Goal: Task Accomplishment & Management: Use online tool/utility

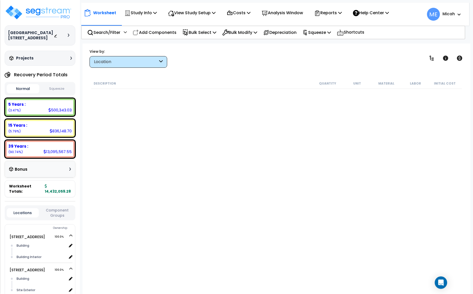
select select "3669"
select select "174261"
select select "461"
select select "45778562"
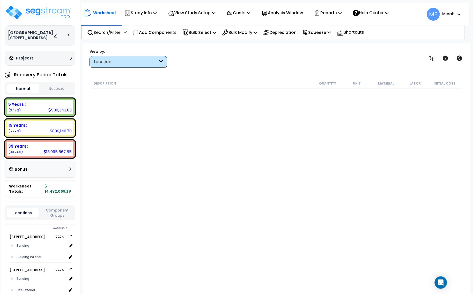
click at [161, 32] on p "Add Components" at bounding box center [155, 32] width 44 height 7
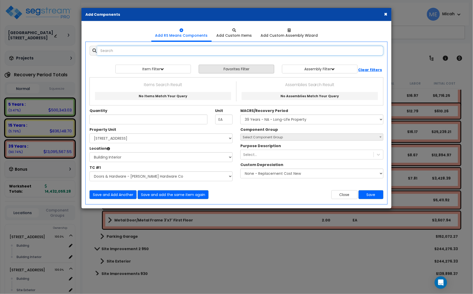
scroll to position [0, 0]
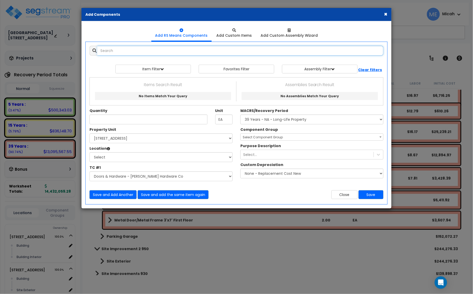
select select
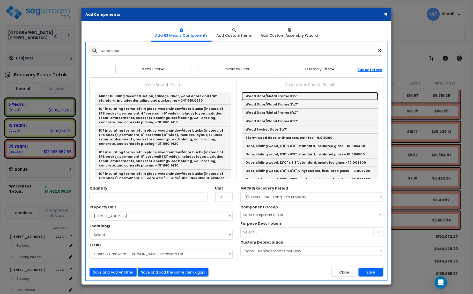
click at [280, 95] on link "Wood Door/Metal Frame 3'x7'" at bounding box center [310, 96] width 136 height 8
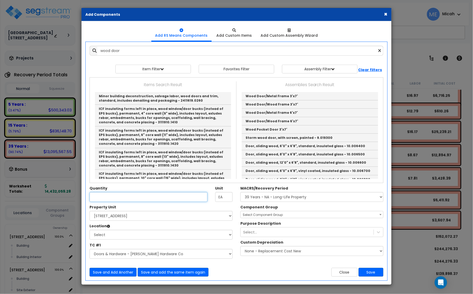
type input "Wood Door/Metal Frame 3'x7'"
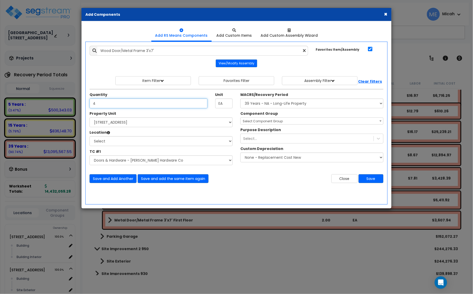
type input "4"
click at [122, 126] on select "Select [STREET_ADDRESS] [STREET_ADDRESS] [STREET_ADDRESS] Site Improvement 2 95…" at bounding box center [161, 123] width 143 height 10
select select "174261"
click at [90, 118] on select "Select [STREET_ADDRESS] [STREET_ADDRESS] [STREET_ADDRESS] Site Improvement 2 95…" at bounding box center [161, 123] width 143 height 10
click at [118, 141] on select "Select Building Building Interior Parking Garage Add Additional Location" at bounding box center [161, 141] width 143 height 10
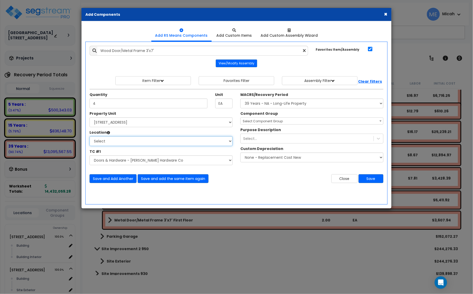
select select "461"
click at [90, 137] on select "Select Building Building Interior Parking Garage Add Additional Location" at bounding box center [161, 141] width 143 height 10
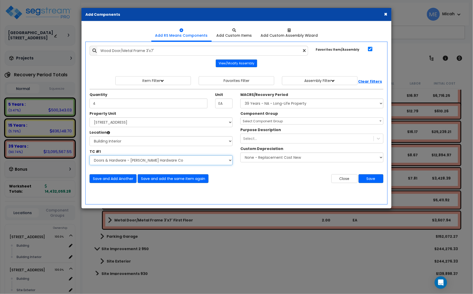
click at [114, 158] on select "Select Site Work - [PERSON_NAME] Aphalt Paving - Pine Bend Paving Site Concrete…" at bounding box center [161, 161] width 143 height 10
select select "45778562"
click at [90, 156] on select "Select Site Work - [PERSON_NAME] Aphalt Paving - Pine Bend Paving Site Concrete…" at bounding box center [161, 161] width 143 height 10
click at [276, 106] on select "Select MACRS/Recovery Period 5 Years - 57.0 - Distributive Trades & Services 5 …" at bounding box center [312, 104] width 143 height 10
select select "3669"
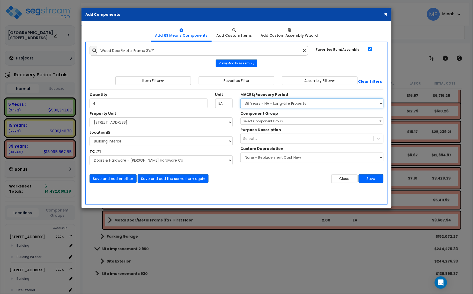
click at [241, 99] on select "Select MACRS/Recovery Period 5 Years - 57.0 - Distributive Trades & Services 5 …" at bounding box center [312, 104] width 143 height 10
click at [252, 122] on span "Select Component Group" at bounding box center [263, 121] width 40 height 4
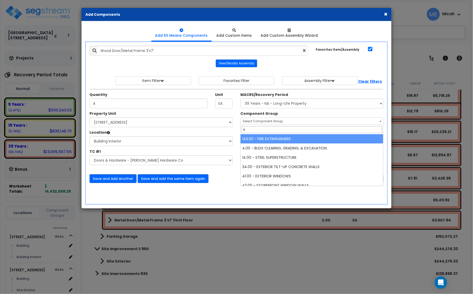
type input "40"
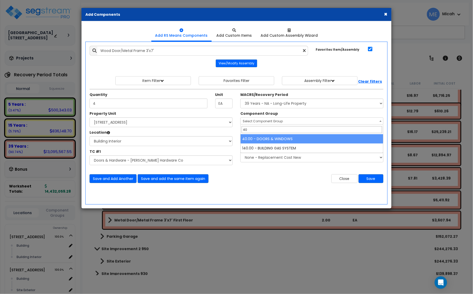
select select "57248"
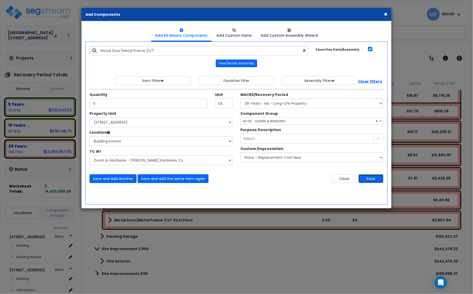
click at [377, 182] on button "Save" at bounding box center [371, 179] width 25 height 9
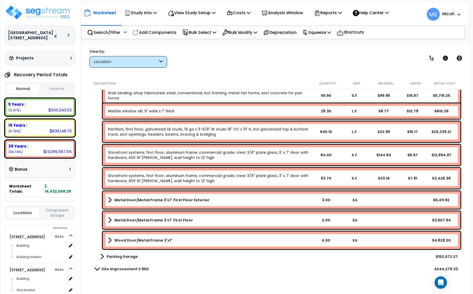
click at [150, 239] on b "Wood Door/Metal Frame 3'x7'" at bounding box center [143, 240] width 59 height 5
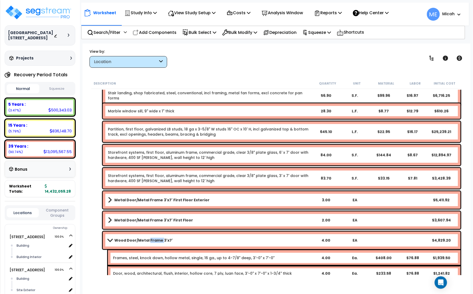
click at [150, 239] on b "Wood Door/Metal Frame 3'x7'" at bounding box center [143, 240] width 59 height 5
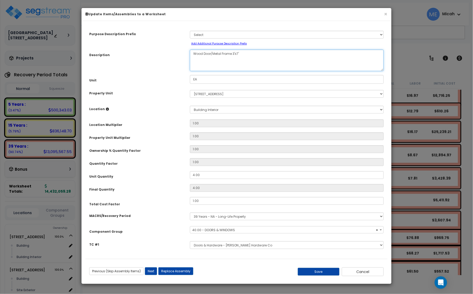
click at [247, 54] on textarea "Wood Door/Metal Frame 3'x7'" at bounding box center [287, 60] width 194 height 21
select select "57248"
type textarea "Wood Door/Metal Frame 3'x7'"
select select "57248"
type textarea "Wood Door/Metal Frame 3'x7' Fi"
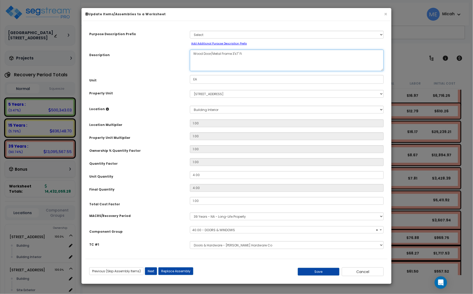
select select "57248"
type textarea "Wood Door/Metal Frame 3'x7' First Floor"
click at [311, 272] on button "Save" at bounding box center [319, 272] width 42 height 8
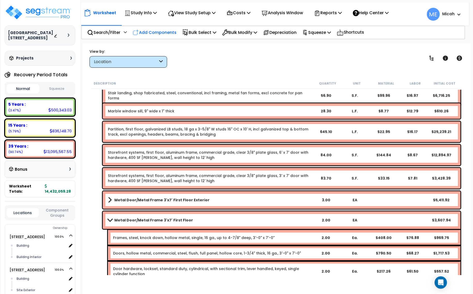
click at [156, 31] on p "Add Components" at bounding box center [155, 32] width 44 height 7
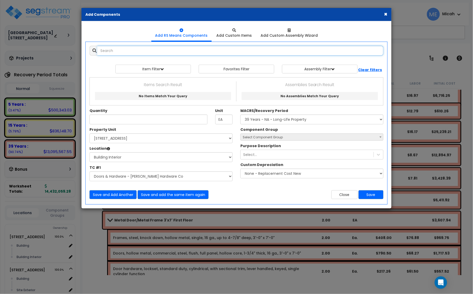
select select
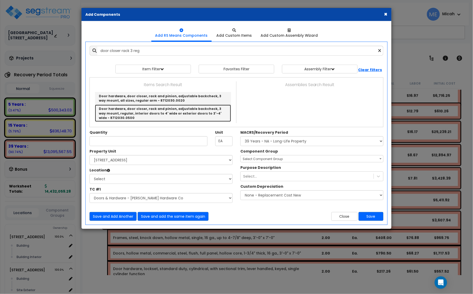
click at [154, 111] on link "Door hardware, door closer, rack and pinion, adjustable backcheck, 3 way mount,…" at bounding box center [163, 113] width 136 height 17
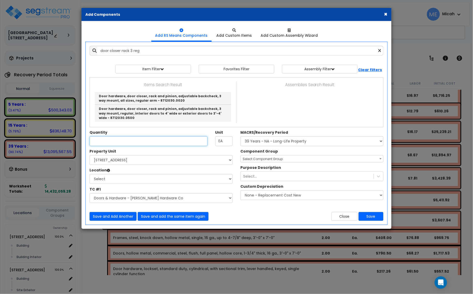
type input "Door hardware, door closer, rack and pinion, adjustable backcheck, 3 way mount,…"
checkbox input "false"
type input "Ea."
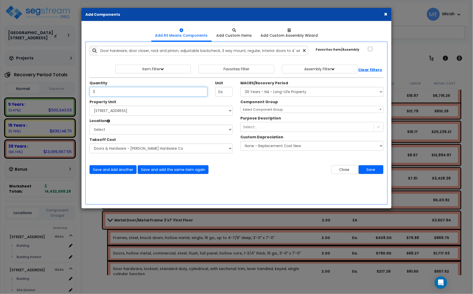
type input "11"
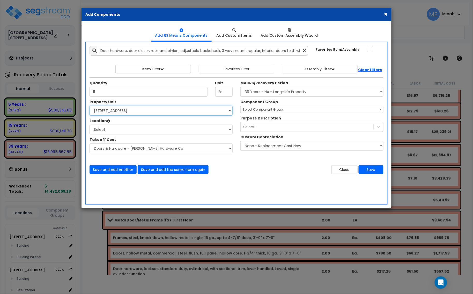
click at [149, 109] on select "Select [STREET_ADDRESS] [STREET_ADDRESS] [STREET_ADDRESS] Site Improvement 2 95…" at bounding box center [161, 111] width 143 height 10
select select "174261"
click at [90, 106] on select "Select [STREET_ADDRESS] [STREET_ADDRESS] [STREET_ADDRESS] Site Improvement 2 95…" at bounding box center [161, 111] width 143 height 10
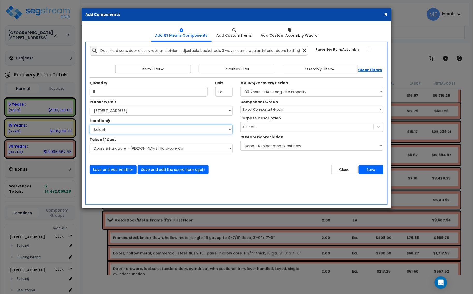
click at [124, 130] on select "Select Building Building Interior Parking Garage Add Additional Location" at bounding box center [161, 130] width 143 height 10
select select "461"
click at [90, 125] on select "Select Building Building Interior Parking Garage Add Additional Location" at bounding box center [161, 130] width 143 height 10
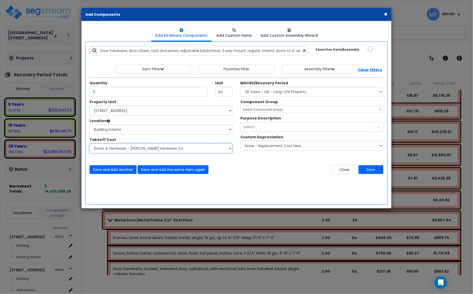
click at [116, 147] on select "Select Site Work - [PERSON_NAME] Aphalt Paving - Pine Bend Paving Site Concrete…" at bounding box center [161, 149] width 143 height 10
select select "45778562"
click at [90, 144] on select "Select Site Work - [PERSON_NAME] Aphalt Paving - Pine Bend Paving Site Concrete…" at bounding box center [161, 149] width 143 height 10
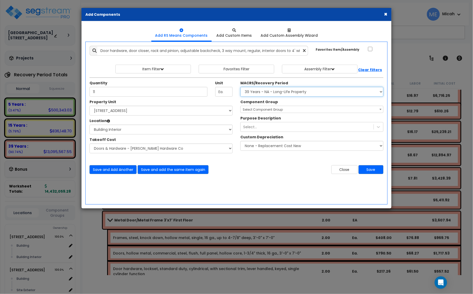
click at [293, 94] on select "Select MACRS/Recovery Period 5 Years - 57.0 - Distributive Trades & Services 5 …" at bounding box center [312, 92] width 143 height 10
select select "3669"
click at [241, 87] on select "Select MACRS/Recovery Period 5 Years - 57.0 - Distributive Trades & Services 5 …" at bounding box center [312, 92] width 143 height 10
click at [278, 111] on span "Select Component Group" at bounding box center [263, 109] width 40 height 4
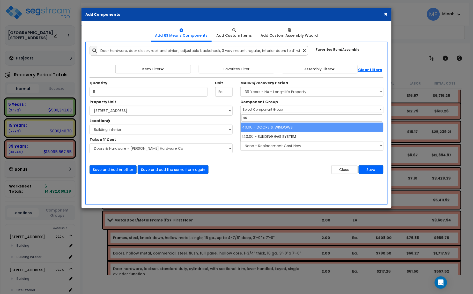
type input "40"
select select "57248"
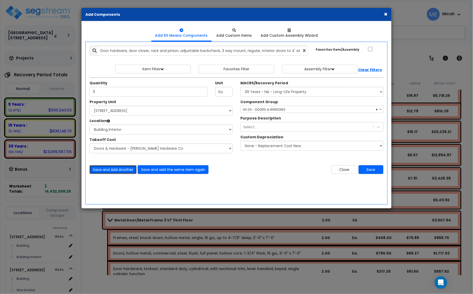
click at [113, 171] on button "Save and Add Another" at bounding box center [113, 169] width 47 height 9
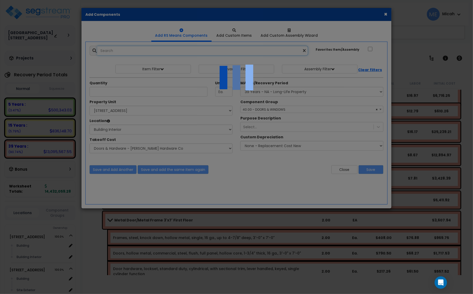
select select "45778562"
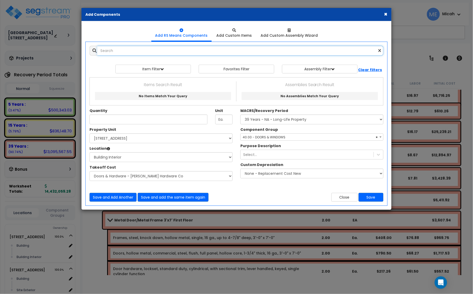
click at [141, 54] on input "text" at bounding box center [240, 51] width 286 height 10
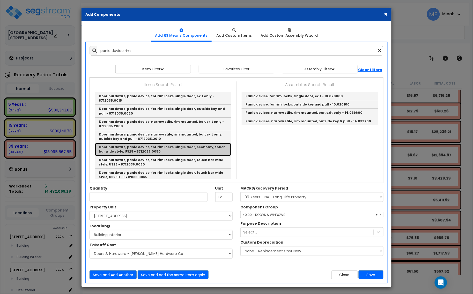
click at [194, 148] on link "Door hardware, panic device, for rim locks, single door, economy, touch bar wid…" at bounding box center [163, 149] width 136 height 13
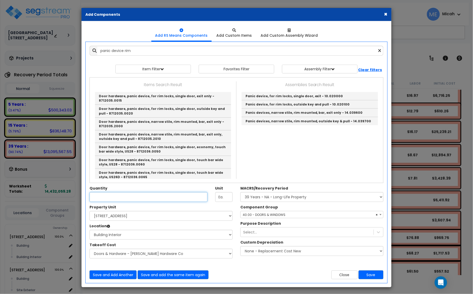
type input "Door hardware, panic device, for rim locks, single door, economy, touch bar wid…"
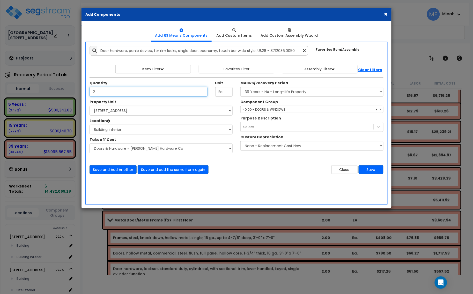
type input "2"
click at [126, 175] on div "Add Items Add Assemblies Both 9519482 Select 2" at bounding box center [237, 110] width 302 height 136
click at [126, 172] on button "Save and Add Another" at bounding box center [113, 169] width 47 height 9
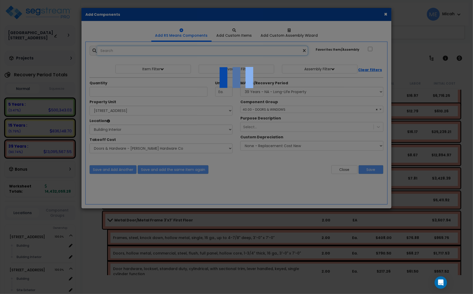
select select "45778562"
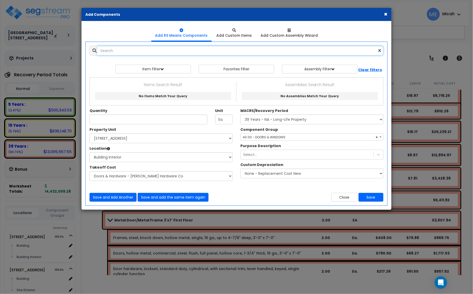
click at [156, 51] on input "text" at bounding box center [240, 51] width 286 height 10
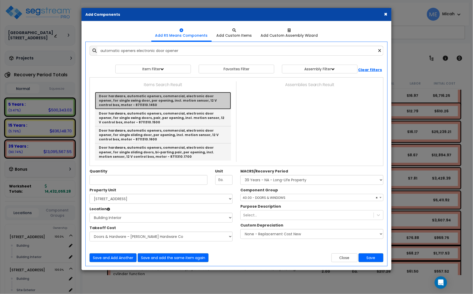
click at [200, 104] on link "Door hardware, automatic openers, commercial, electronic door opener, for singl…" at bounding box center [163, 100] width 136 height 17
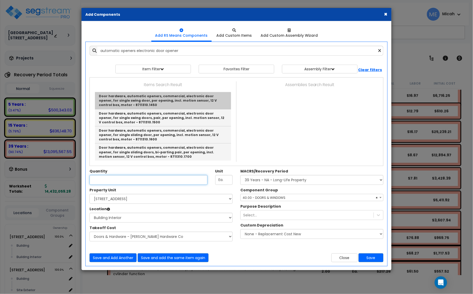
type input "Door hardware, automatic openers, commercial, electronic door opener, for singl…"
type input "Opng."
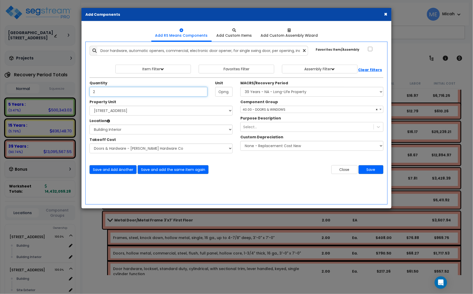
type input "2"
click at [286, 110] on span "× 40.00 - DOORS & WINDOWS" at bounding box center [312, 109] width 143 height 7
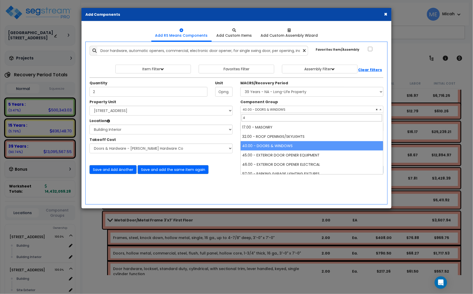
scroll to position [209, 0]
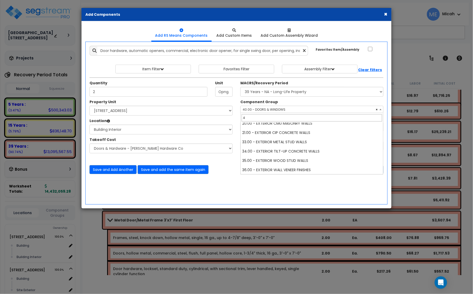
type input "45"
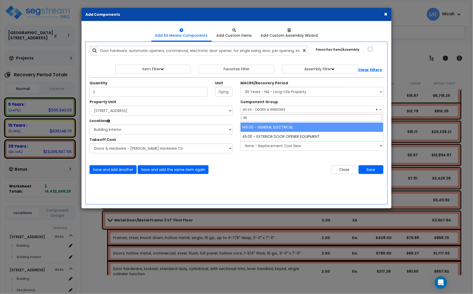
scroll to position [0, 0]
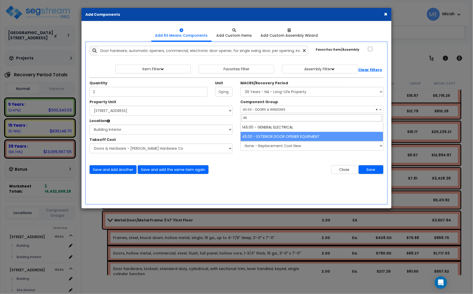
select select "57249"
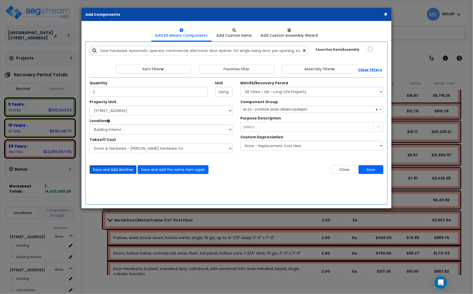
click at [119, 172] on button "Save and Add Another" at bounding box center [113, 169] width 47 height 9
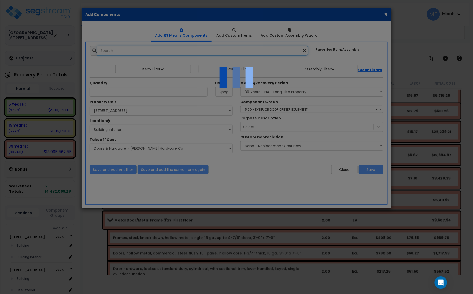
select select "45778562"
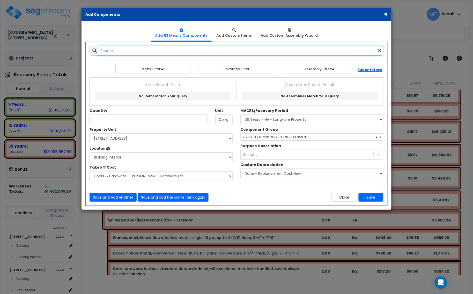
click at [127, 52] on input "text" at bounding box center [240, 51] width 286 height 10
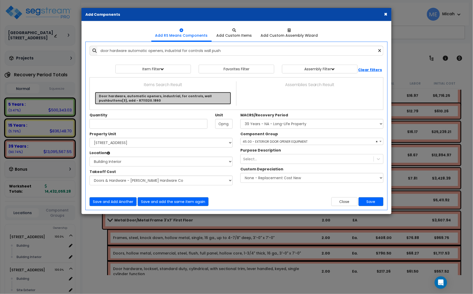
click at [128, 99] on link "Door hardware, automatic openers, industrial, for controls, wall pushbuttons(3)…" at bounding box center [163, 98] width 136 height 12
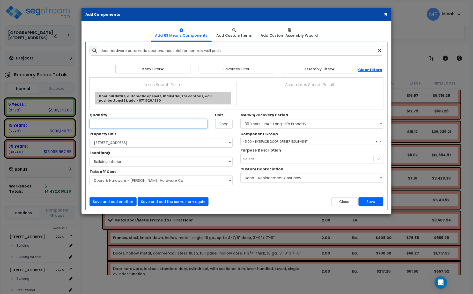
type input "Door hardware, automatic openers, industrial, for controls, wall pushbuttons(3)…"
type input "Ea."
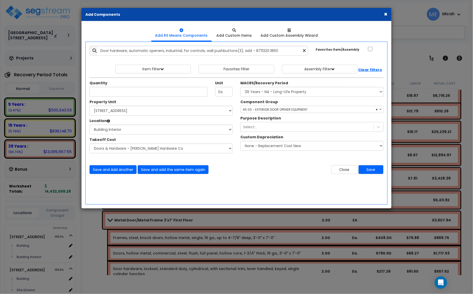
click at [259, 110] on span "× 45.00 - EXTERIOR DOOR OPENER EQUIPMENT" at bounding box center [312, 109] width 143 height 7
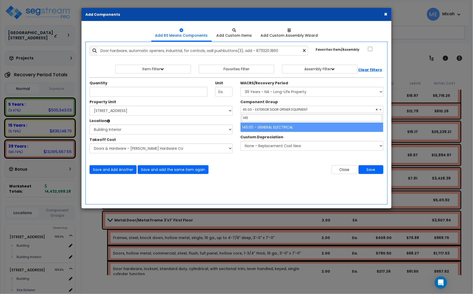
type input "145"
select select "56955"
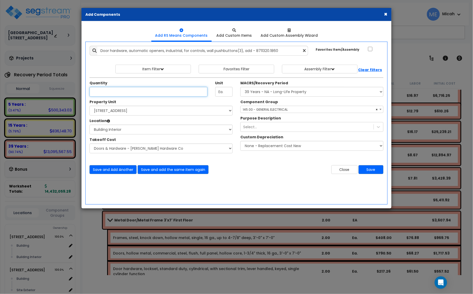
click at [111, 93] on input "Unit Quantity" at bounding box center [149, 92] width 118 height 10
type input "4"
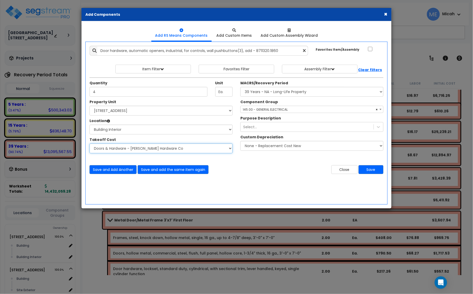
click at [124, 150] on select "Select Site Work - [PERSON_NAME] Aphalt Paving - Pine Bend Paving Site Concrete…" at bounding box center [161, 149] width 143 height 10
click at [90, 144] on select "Select Site Work - [PERSON_NAME] Aphalt Paving - Pine Bend Paving Site Concrete…" at bounding box center [161, 149] width 143 height 10
click at [138, 151] on select "Select Site Work - [PERSON_NAME] Aphalt Paving - Pine Bend Paving Site Concrete…" at bounding box center [161, 149] width 143 height 10
select select "45778562"
click at [90, 144] on select "Select Site Work - [PERSON_NAME] Aphalt Paving - Pine Bend Paving Site Concrete…" at bounding box center [161, 149] width 143 height 10
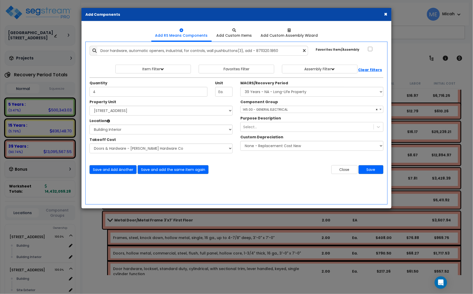
click at [297, 109] on span "× 145.00 - GENERAL ELECTRICAL" at bounding box center [312, 109] width 143 height 7
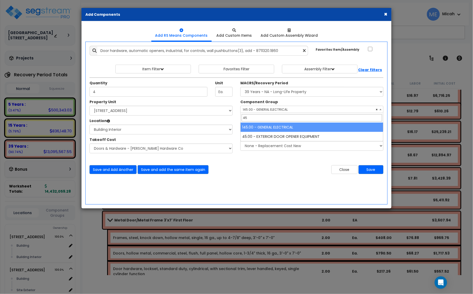
type input "45"
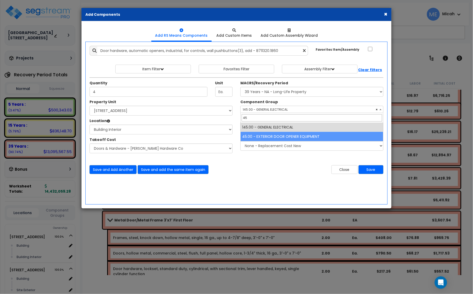
drag, startPoint x: 279, startPoint y: 134, endPoint x: 271, endPoint y: 135, distance: 8.4
select select "57249"
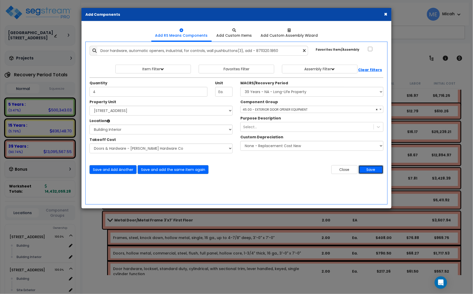
click at [370, 171] on button "Save" at bounding box center [371, 169] width 25 height 9
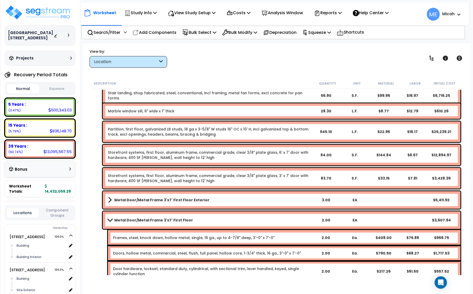
click at [106, 221] on div "Metal Door/Metal Frame 3'x7' First Floor 2.00 EA $3,607.94" at bounding box center [282, 221] width 358 height 18
click at [111, 220] on span at bounding box center [109, 221] width 7 height 4
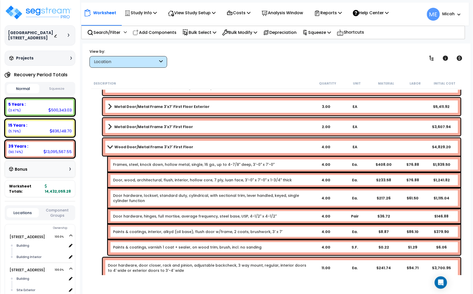
scroll to position [2273, 0]
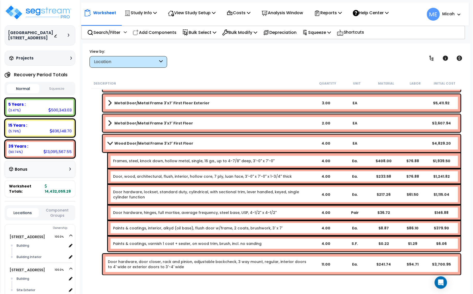
click at [107, 143] on span at bounding box center [109, 144] width 7 height 4
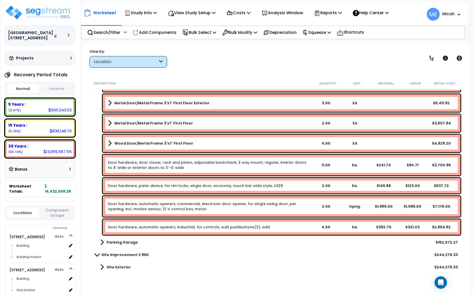
drag, startPoint x: 157, startPoint y: 34, endPoint x: 468, endPoint y: 124, distance: 323.1
click at [157, 34] on p "Add Components" at bounding box center [155, 32] width 44 height 7
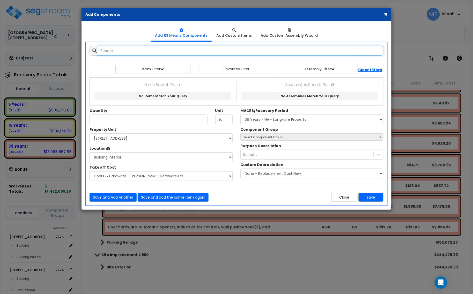
select select
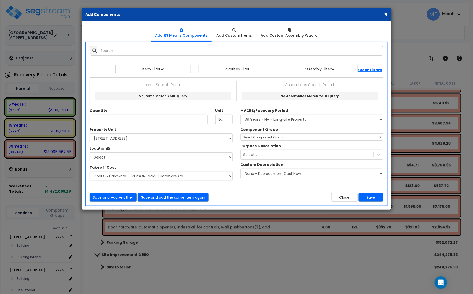
select select
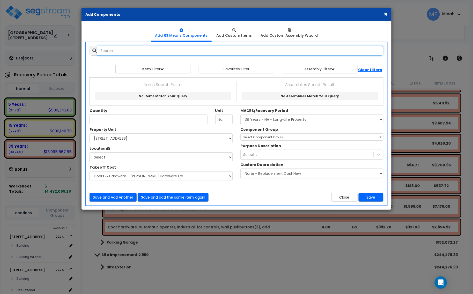
click at [139, 51] on input "text" at bounding box center [240, 51] width 286 height 10
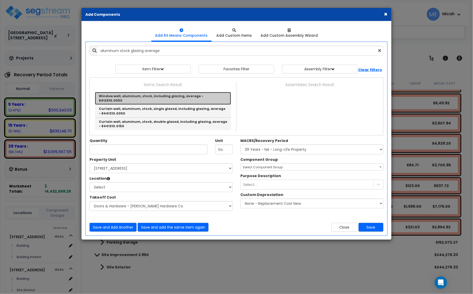
click at [164, 95] on link "Window wall, aluminum, stock, including glazing, average - 8412610.0050" at bounding box center [163, 98] width 136 height 13
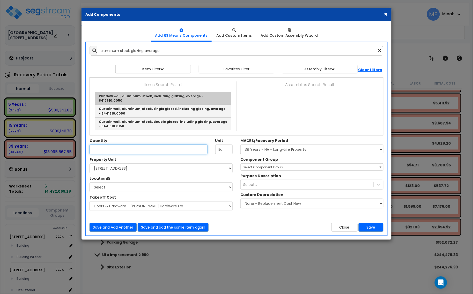
type input "Window wall, aluminum, stock, including glazing, average - 8412610.0050"
type input "S.F."
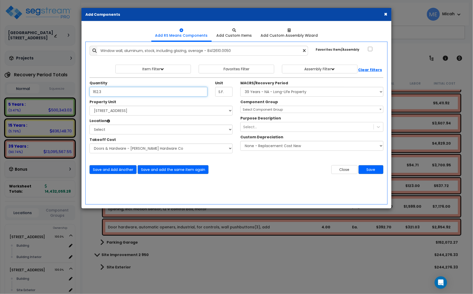
type input "162.3"
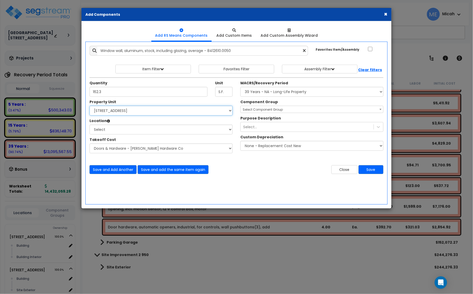
click at [123, 110] on select "Select [STREET_ADDRESS] [STREET_ADDRESS] [STREET_ADDRESS] Site Improvement 2 95…" at bounding box center [161, 111] width 143 height 10
select select "174261"
click at [90, 106] on select "Select [STREET_ADDRESS] [STREET_ADDRESS] [STREET_ADDRESS] Site Improvement 2 95…" at bounding box center [161, 111] width 143 height 10
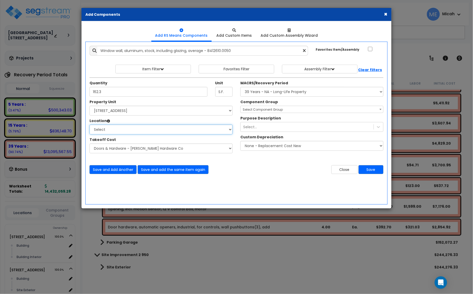
click at [112, 132] on select "Select Building Building Interior Parking Garage Add Additional Location" at bounding box center [161, 130] width 143 height 10
select select "461"
click at [90, 125] on select "Select Building Building Interior Parking Garage Add Additional Location" at bounding box center [161, 130] width 143 height 10
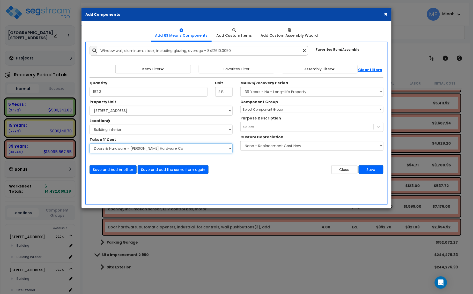
click at [113, 149] on select "Select Site Work - [PERSON_NAME] Aphalt Paving - Pine Bend Paving Site Concrete…" at bounding box center [161, 149] width 143 height 10
select select "45778563"
click at [90, 144] on select "Select Site Work - [PERSON_NAME] Aphalt Paving - Pine Bend Paving Site Concrete…" at bounding box center [161, 149] width 143 height 10
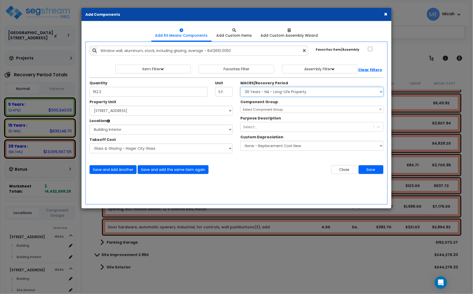
click at [266, 92] on select "Select MACRS/Recovery Period 5 Years - 57.0 - Distributive Trades & Services 5 …" at bounding box center [312, 92] width 143 height 10
select select "3669"
click at [241, 87] on select "Select MACRS/Recovery Period 5 Years - 57.0 - Distributive Trades & Services 5 …" at bounding box center [312, 92] width 143 height 10
click at [262, 112] on span "Select Component Group" at bounding box center [263, 109] width 40 height 4
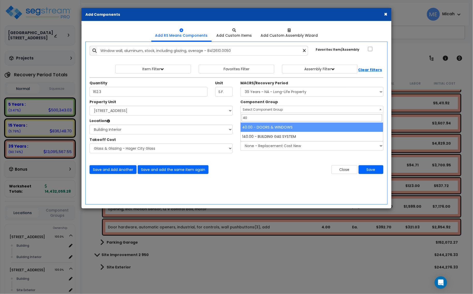
type input "40"
select select "57248"
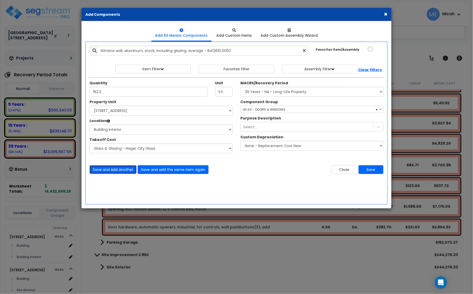
click at [106, 169] on button "Save and Add Another" at bounding box center [113, 169] width 47 height 9
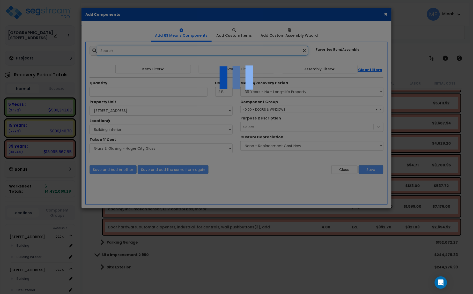
select select "45778563"
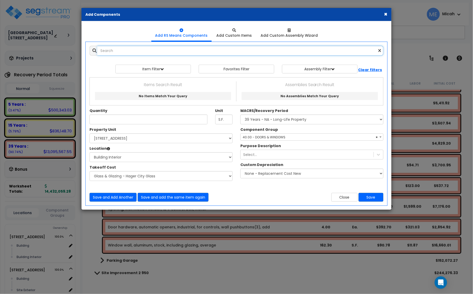
click at [119, 49] on input "text" at bounding box center [240, 51] width 286 height 10
click at [141, 51] on input "aluminum stock glaziung average" at bounding box center [240, 51] width 286 height 10
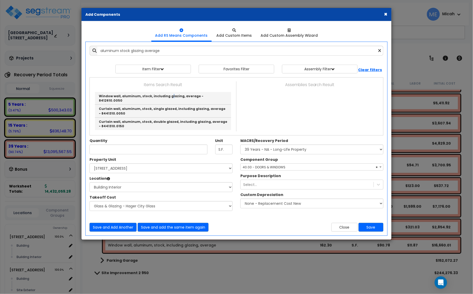
click at [168, 89] on div "Items Search Result Window wall, aluminum, stock, including glazing, average - …" at bounding box center [163, 107] width 147 height 50
click at [168, 93] on link "Window wall, aluminum, stock, including glazing, average - 8412610.0050" at bounding box center [163, 98] width 136 height 13
type input "Window wall, aluminum, stock, including glazing, average - 8412610.0050"
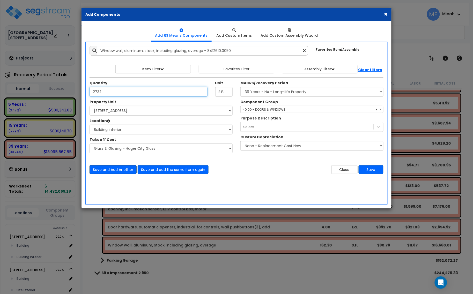
type input "273.1"
click at [113, 171] on button "Save and Add Another" at bounding box center [113, 169] width 47 height 9
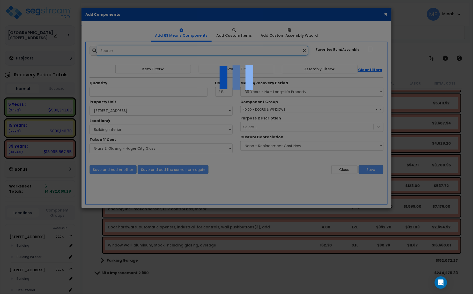
select select "45778563"
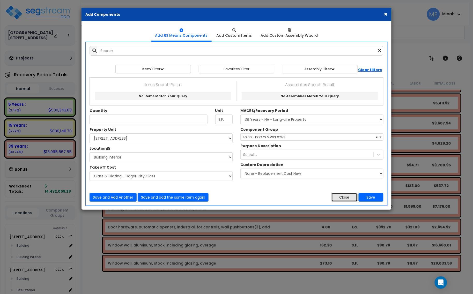
drag, startPoint x: 337, startPoint y: 199, endPoint x: 311, endPoint y: 193, distance: 26.9
click at [337, 199] on button "Close" at bounding box center [345, 197] width 26 height 9
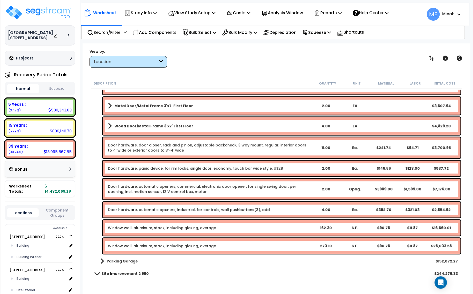
scroll to position [2305, 0]
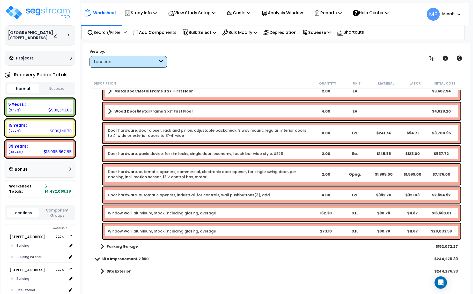
click at [183, 217] on div "Window wall, aluminum, stock, including glazing, average 162.30 S.F. $90.78 $11…" at bounding box center [282, 214] width 358 height 16
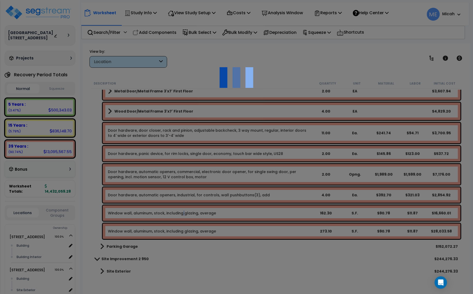
select select "45778563"
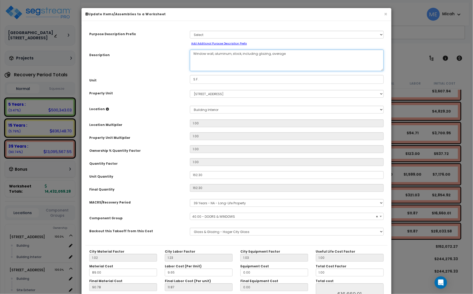
click at [295, 53] on textarea "Window wall, aluminum, stock, including glazing, average" at bounding box center [287, 60] width 194 height 21
select select "57248"
click at [232, 52] on textarea "Window wall, aluminum, stock, including glazing, average" at bounding box center [287, 60] width 194 height 21
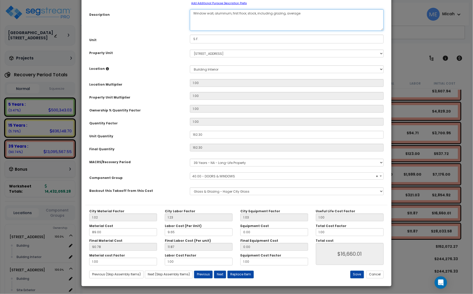
scroll to position [41, 0]
type textarea "Window wall, aluminum, first floor, stock, including glazing, average"
click at [356, 275] on button "Save" at bounding box center [358, 275] width 14 height 8
type input "16660.01"
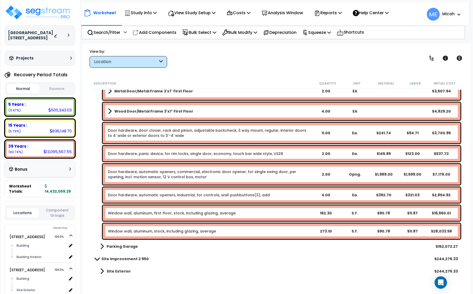
click at [175, 233] on link "Window wall, aluminum, stock, including glazing, average" at bounding box center [162, 231] width 108 height 5
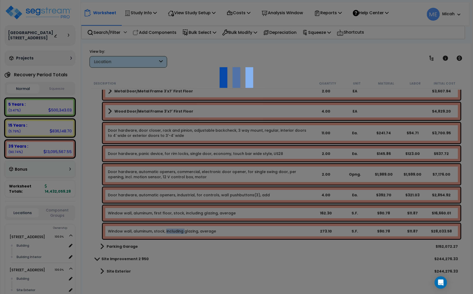
select select "45778563"
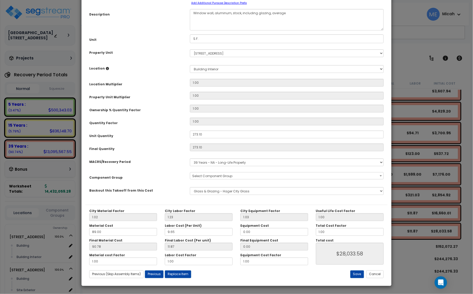
scroll to position [0, 0]
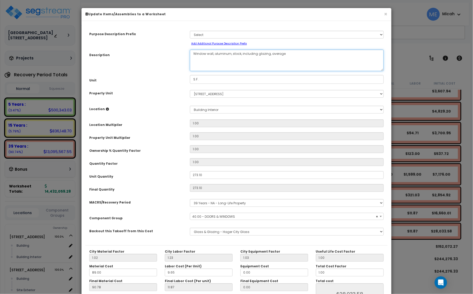
click at [232, 53] on textarea "Window wall, aluminum, stock, including glazing, average" at bounding box center [287, 60] width 194 height 21
select select "57248"
type textarea "Window wall, aluminum, fstock, including glazing, average"
select select "57248"
type textarea "Window wall, aluminum, fistock, including glazing, average"
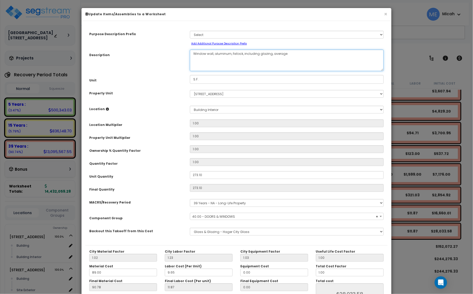
select select "57248"
type textarea "Window wall, aluminum, firsstock, including glazing, average"
select select "57248"
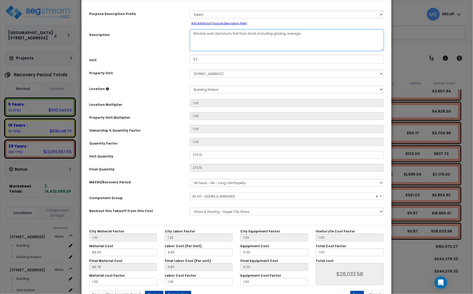
scroll to position [41, 0]
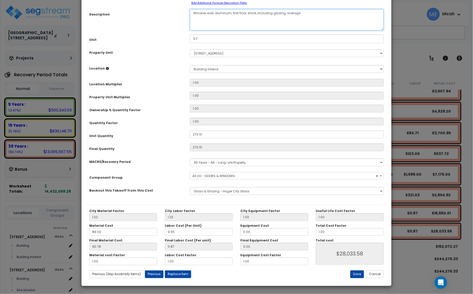
type textarea "Window wall, aluminum, first floor, stock, including glazing, average"
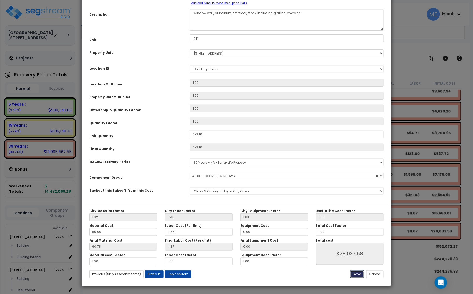
click at [356, 273] on button "Save" at bounding box center [358, 275] width 14 height 8
type input "28033.58"
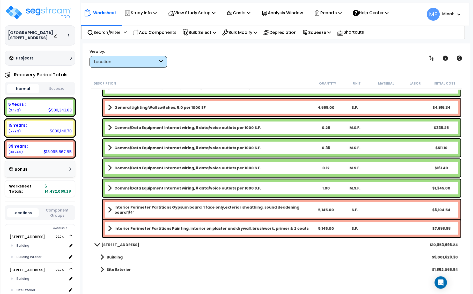
scroll to position [784, 0]
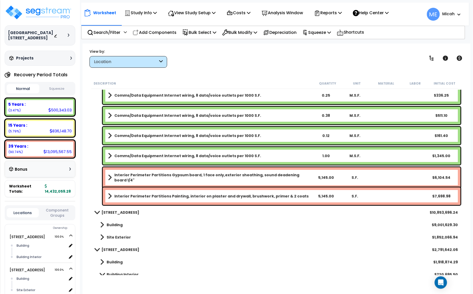
click at [102, 224] on span at bounding box center [102, 225] width 4 height 7
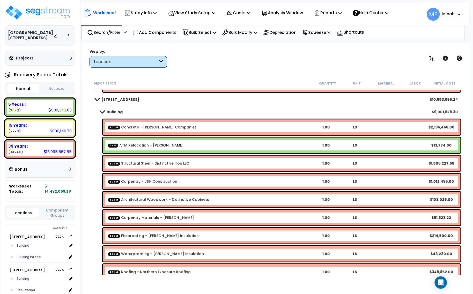
scroll to position [1392, 0]
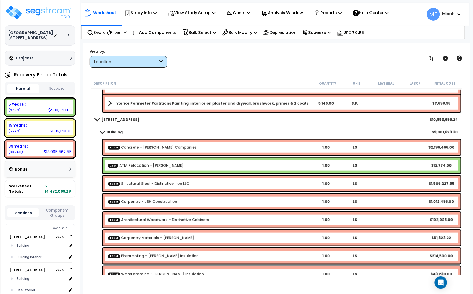
click at [102, 131] on span at bounding box center [102, 132] width 7 height 4
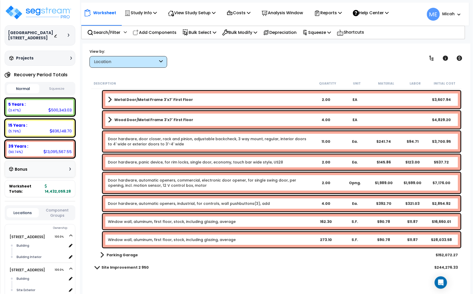
scroll to position [2329, 0]
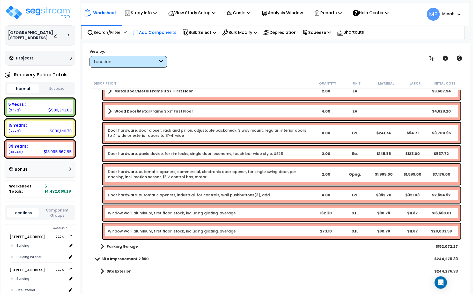
click at [155, 32] on p "Add Components" at bounding box center [155, 32] width 44 height 7
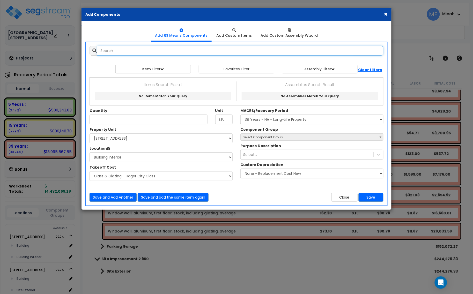
select select
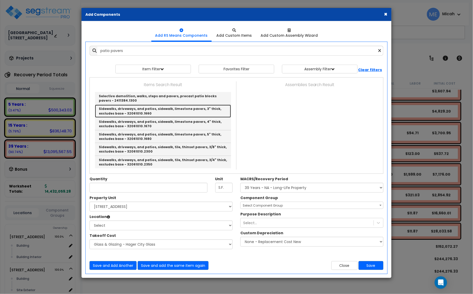
drag, startPoint x: 205, startPoint y: 111, endPoint x: 208, endPoint y: 109, distance: 3.1
click at [206, 111] on link "Sidewalks, driveways, and patios, sidewalk, limestone pavers, 3" thick, exclude…" at bounding box center [163, 111] width 136 height 13
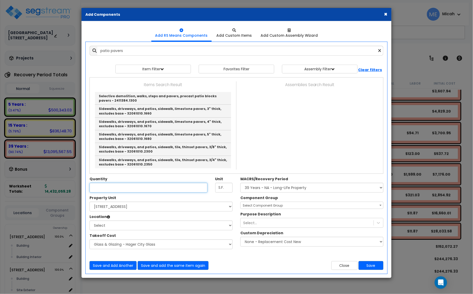
type input "Sidewalks, driveways, and patios, sidewalk, limestone pavers, 3" thick, exclude…"
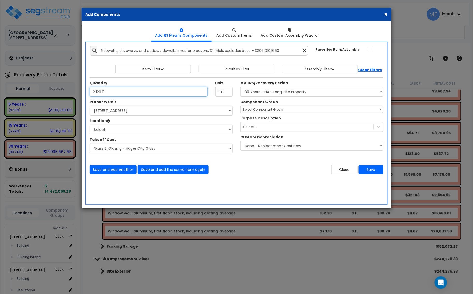
type input "2,126.9"
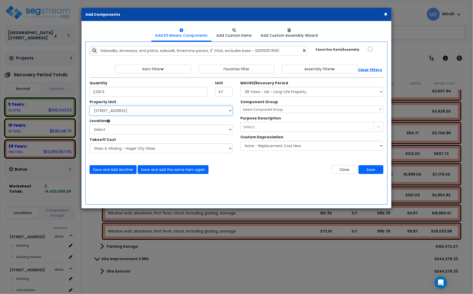
click at [118, 113] on select "Select [STREET_ADDRESS] [STREET_ADDRESS] [STREET_ADDRESS] Site Improvement 2 95…" at bounding box center [161, 111] width 143 height 10
select select "174261"
click at [90, 106] on select "Select [STREET_ADDRESS] [STREET_ADDRESS] [STREET_ADDRESS] Site Improvement 2 95…" at bounding box center [161, 111] width 143 height 10
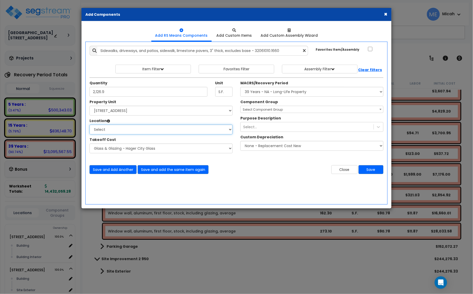
click at [127, 133] on select "Select Building Building Interior Parking Garage Add Additional Location" at bounding box center [161, 130] width 143 height 10
select select "6"
click at [90, 125] on select "Select Building Building Interior Parking Garage Add Additional Location" at bounding box center [161, 130] width 143 height 10
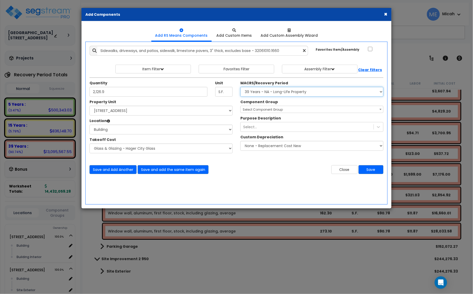
click at [275, 91] on select "Select MACRS/Recovery Period 5 Years - 57.0 - Distributive Trades & Services 5 …" at bounding box center [312, 92] width 143 height 10
select select "3666"
click at [241, 87] on select "Select MACRS/Recovery Period 5 Years - 57.0 - Distributive Trades & Services 5 …" at bounding box center [312, 92] width 143 height 10
click at [265, 112] on span "Select Component Group" at bounding box center [263, 109] width 40 height 4
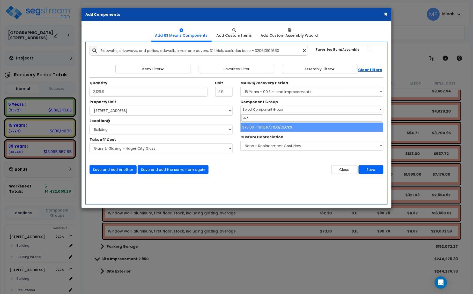
type input "375"
select select "57162"
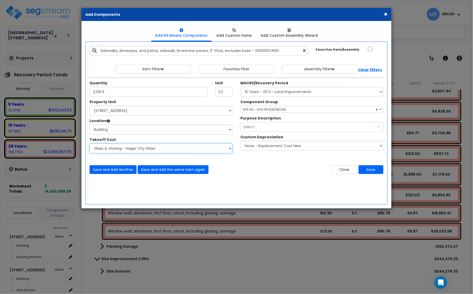
click at [146, 151] on select "Select Site Work - [PERSON_NAME] Aphalt Paving - Pine Bend Paving Site Concrete…" at bounding box center [161, 149] width 143 height 10
select select "45778565"
click at [90, 144] on select "Select Site Work - [PERSON_NAME] Aphalt Paving - Pine Bend Paving Site Concrete…" at bounding box center [161, 149] width 143 height 10
click at [375, 170] on button "Save" at bounding box center [371, 169] width 25 height 9
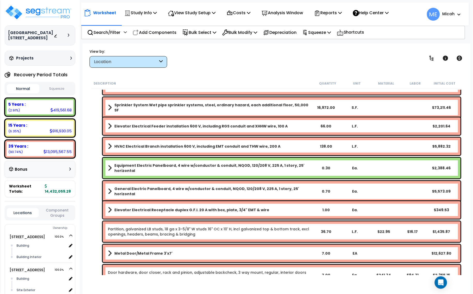
scroll to position [1255, 0]
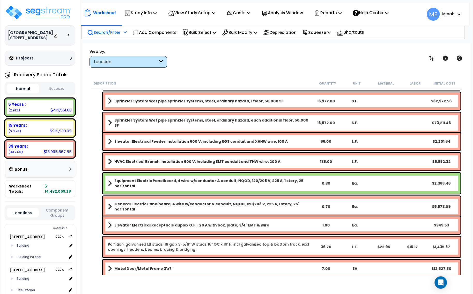
click at [120, 29] on p "Search/Filter" at bounding box center [103, 32] width 33 height 7
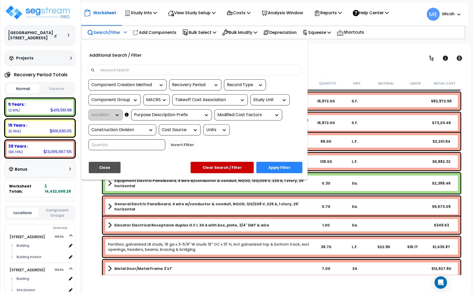
click at [132, 69] on input at bounding box center [198, 70] width 201 height 8
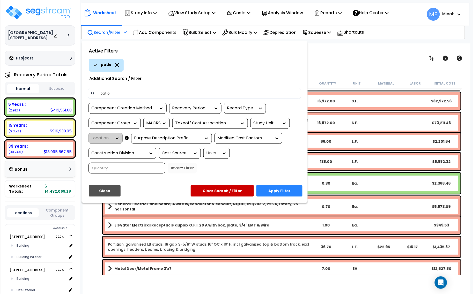
type input "patio"
click at [292, 190] on button "Apply Filter" at bounding box center [280, 190] width 46 height 11
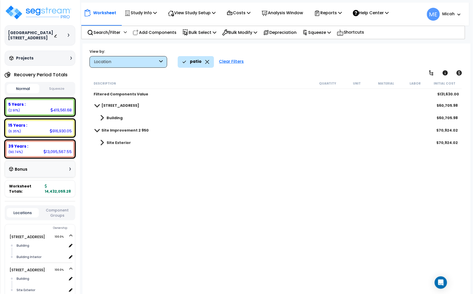
click at [100, 118] on span at bounding box center [102, 117] width 4 height 7
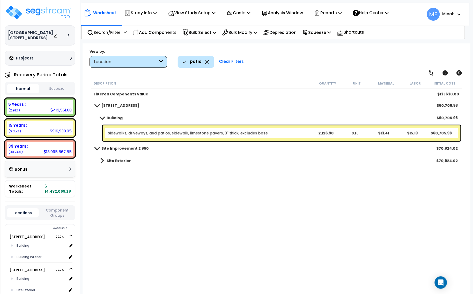
click at [139, 133] on link "Sidewalks, driveways, and patios, sidewalk, limestone pavers, 3" thick, exclude…" at bounding box center [188, 133] width 160 height 5
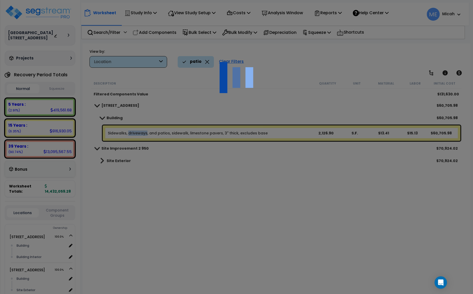
select select "45778565"
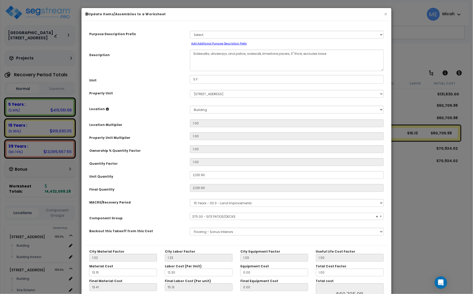
select select "57162"
drag, startPoint x: 236, startPoint y: 53, endPoint x: 191, endPoint y: 53, distance: 45.3
click at [191, 53] on textarea "Sidewalks, driveways, and patios, sidewalk, limestone pavers, 3" thick, exclude…" at bounding box center [287, 60] width 194 height 21
drag, startPoint x: 218, startPoint y: 54, endPoint x: 204, endPoint y: 54, distance: 13.7
click at [204, 54] on textarea "Sidewalks, driveways, and patios, sidewalk, limestone pavers, 3" thick, exclude…" at bounding box center [287, 60] width 194 height 21
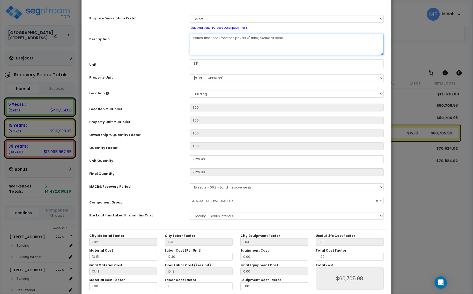
scroll to position [41, 0]
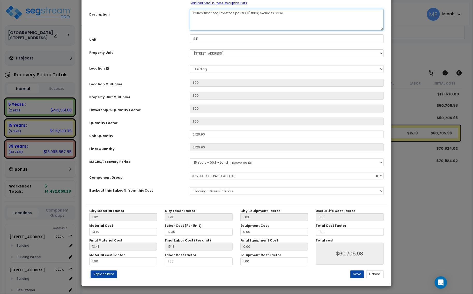
type textarea "Patios, first floor, limestone pavers, 3" thick, excludes base"
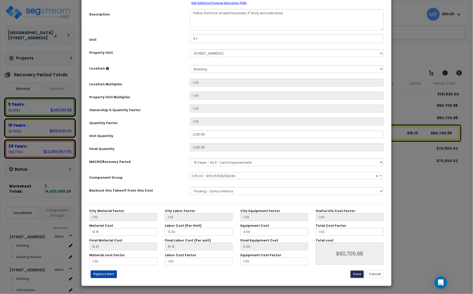
click at [354, 278] on button "Save" at bounding box center [358, 275] width 14 height 8
type input "2126.90"
type input "60705.98"
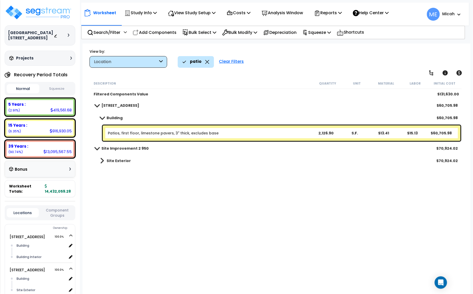
click at [238, 63] on div "Clear Filters" at bounding box center [232, 61] width 30 height 11
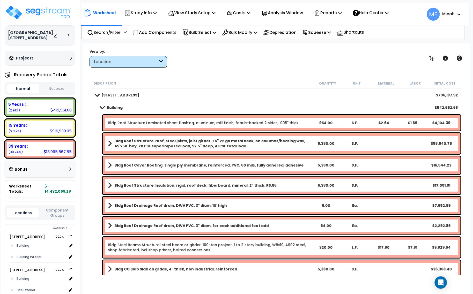
drag, startPoint x: 164, startPoint y: 32, endPoint x: 421, endPoint y: 153, distance: 284.0
click at [164, 32] on p "Add Components" at bounding box center [155, 32] width 44 height 7
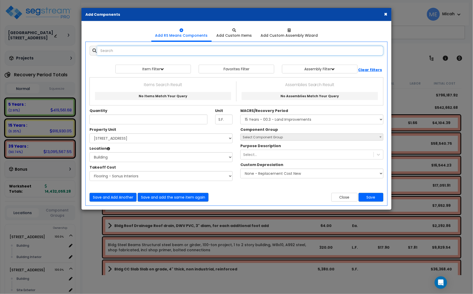
select select
click at [136, 53] on input "text" at bounding box center [240, 51] width 286 height 10
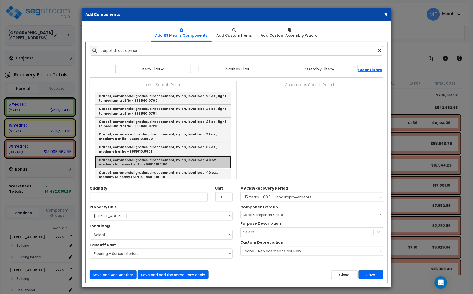
click at [188, 163] on link "Carpet, commercial grades, direct cement, nylon, level loop, 40 oz., medium to …" at bounding box center [163, 162] width 136 height 13
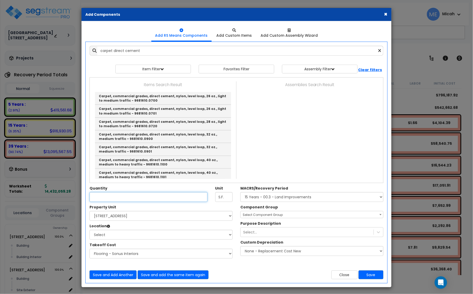
type input "Carpet, commercial grades, direct cement, nylon, level loop, 40 oz., medium to …"
type input "S.Y."
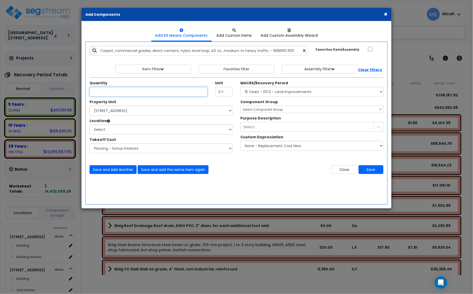
click at [125, 92] on input "Unit Quantity" at bounding box center [149, 92] width 118 height 10
type input "16.9"
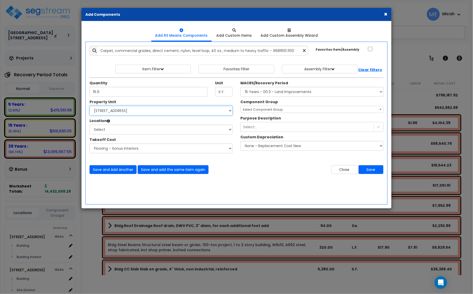
click at [121, 109] on select "Select [STREET_ADDRESS] [STREET_ADDRESS] [STREET_ADDRESS] Site Improvement 2 95…" at bounding box center [161, 111] width 143 height 10
select select "174261"
click at [90, 106] on select "Select [STREET_ADDRESS] [STREET_ADDRESS] [STREET_ADDRESS] Site Improvement 2 95…" at bounding box center [161, 111] width 143 height 10
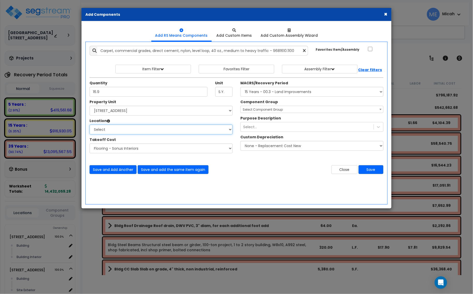
click at [120, 130] on select "Select Building Building Interior Parking Garage Add Additional Location" at bounding box center [161, 130] width 143 height 10
select select "461"
click at [90, 125] on select "Select Building Building Interior Parking Garage Add Additional Location" at bounding box center [161, 130] width 143 height 10
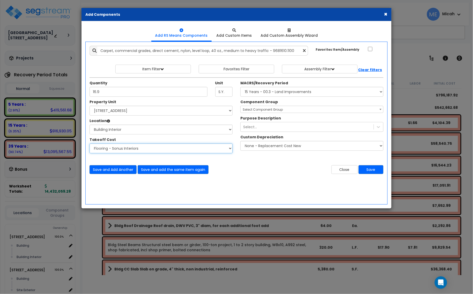
click at [125, 151] on select "Select Site Work - [PERSON_NAME] Aphalt Paving - Pine Bend Paving Site Concrete…" at bounding box center [161, 149] width 143 height 10
select select "45778565"
click at [90, 144] on select "Select Site Work - [PERSON_NAME] Aphalt Paving - Pine Bend Paving Site Concrete…" at bounding box center [161, 149] width 143 height 10
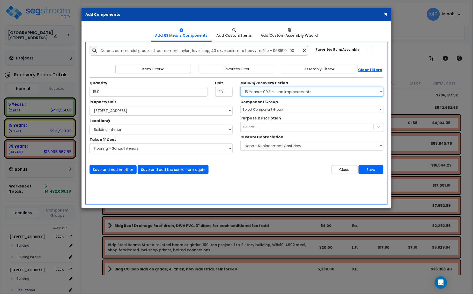
click at [268, 93] on select "Select MACRS/Recovery Period 5 Years - 57.0 - Distributive Trades & Services 5 …" at bounding box center [312, 92] width 143 height 10
select select "3667"
click at [241, 87] on select "Select MACRS/Recovery Period 5 Years - 57.0 - Distributive Trades & Services 5 …" at bounding box center [312, 92] width 143 height 10
click at [262, 110] on span "Select Component Group" at bounding box center [263, 109] width 40 height 4
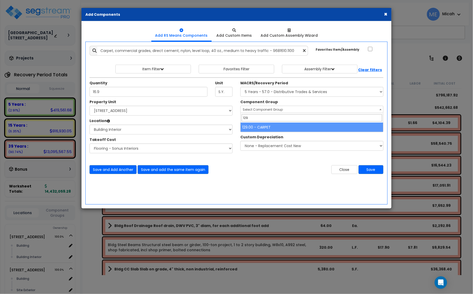
type input "129"
select select "56944"
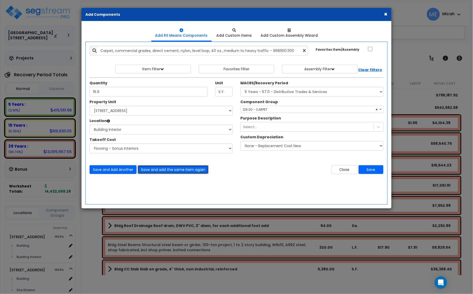
click at [189, 172] on button "Save and add the same item again" at bounding box center [173, 169] width 71 height 9
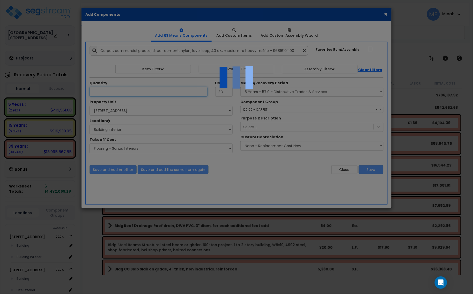
select select "45778565"
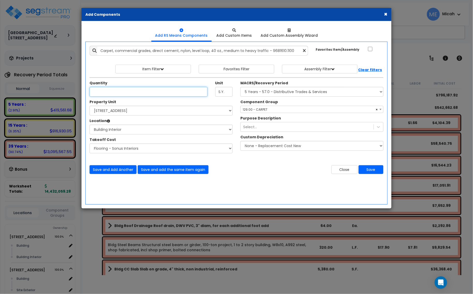
click at [126, 91] on input "Unit Quantity" at bounding box center [149, 92] width 118 height 10
type input "127.8"
click at [122, 170] on button "Save and Add Another" at bounding box center [113, 169] width 47 height 9
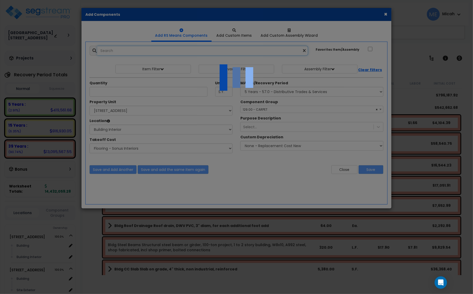
select select "45778565"
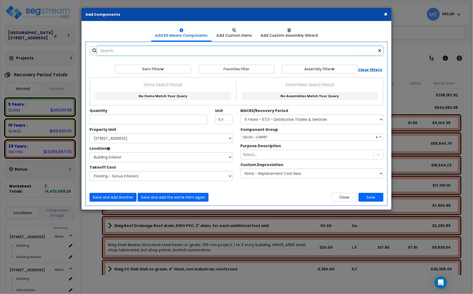
click at [115, 52] on input "text" at bounding box center [240, 51] width 286 height 10
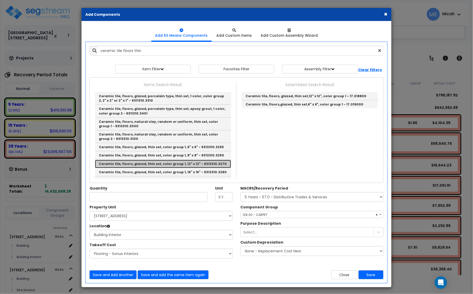
click at [218, 165] on link "Ceramic tile, floors, glazed, thin set, color group 1, 12" x 12" - 9313310.3270" at bounding box center [163, 164] width 136 height 8
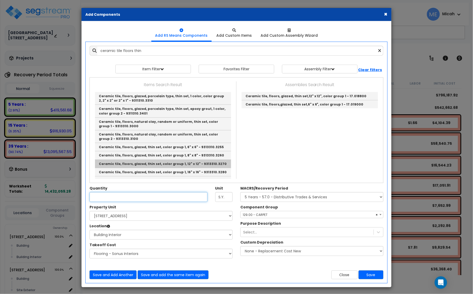
type input "Ceramic tile, floors, glazed, thin set, color group 1, 12" x 12" - 9313310.3270"
type input "S.F."
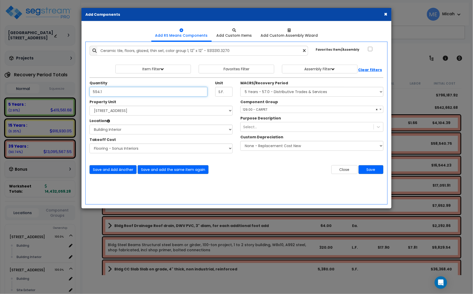
type input "594.1"
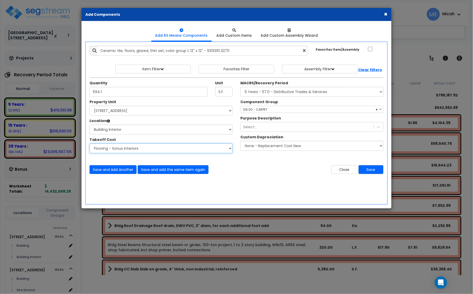
click at [140, 151] on select "Select Site Work - [PERSON_NAME] Aphalt Paving - Pine Bend Paving Site Concrete…" at bounding box center [161, 149] width 143 height 10
select select "45778564"
click at [90, 144] on select "Select Site Work - [PERSON_NAME] Aphalt Paving - Pine Bend Paving Site Concrete…" at bounding box center [161, 149] width 143 height 10
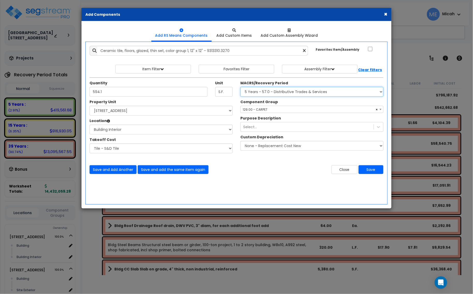
click at [264, 92] on select "Select MACRS/Recovery Period 5 Years - 57.0 - Distributive Trades & Services 5 …" at bounding box center [312, 92] width 143 height 10
select select "3669"
click at [241, 87] on select "Select MACRS/Recovery Period 5 Years - 57.0 - Distributive Trades & Services 5 …" at bounding box center [312, 92] width 143 height 10
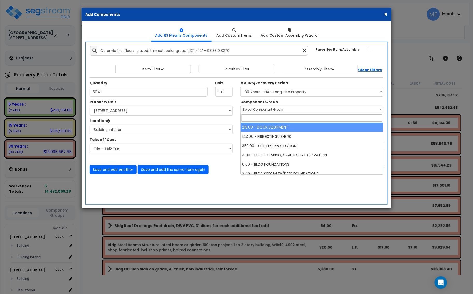
click at [269, 110] on span "Select Component Group" at bounding box center [263, 109] width 40 height 4
type input "123"
select select "56938"
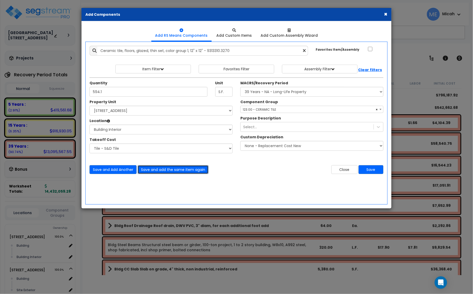
click at [167, 170] on button "Save and add the same item again" at bounding box center [173, 169] width 71 height 9
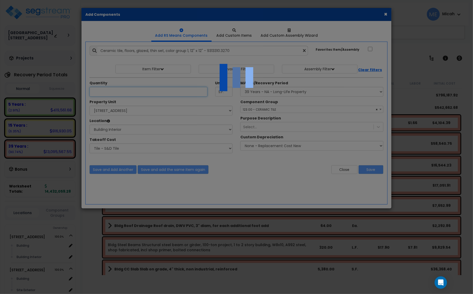
select select "45778564"
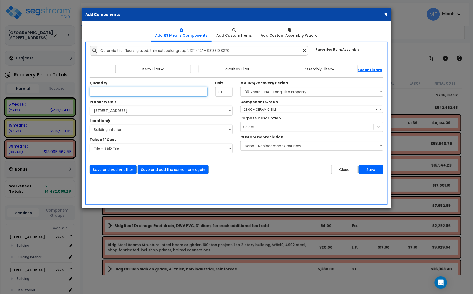
click at [134, 91] on input "Unit Quantity" at bounding box center [149, 92] width 118 height 10
type input "252.9"
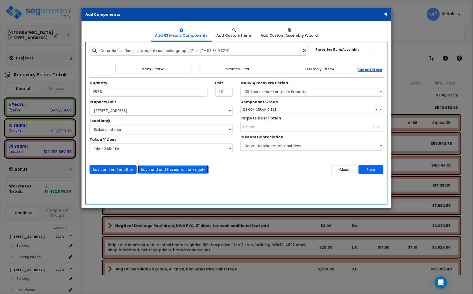
click at [198, 171] on button "Save and add the same item again" at bounding box center [173, 169] width 71 height 9
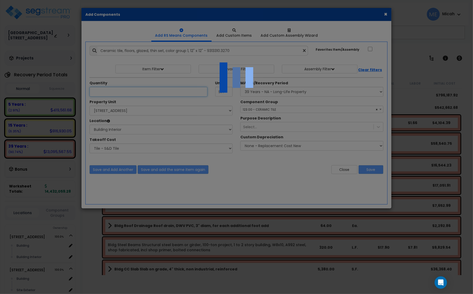
select select "45778564"
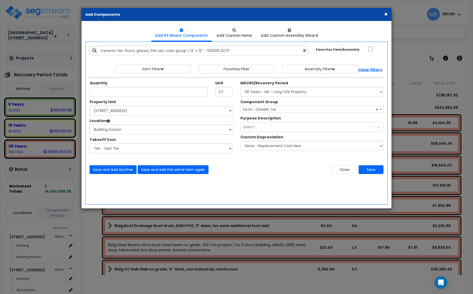
select select "3669"
select select "174261"
select select "461"
select select "45778564"
select select "56938"
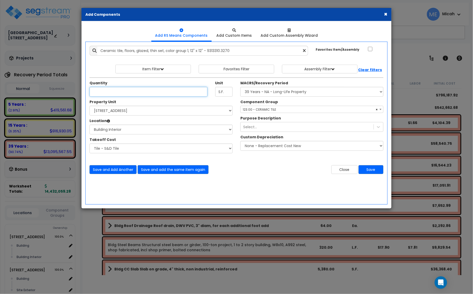
drag, startPoint x: 126, startPoint y: 94, endPoint x: 125, endPoint y: 91, distance: 3.0
click at [126, 93] on input "Unit Quantity" at bounding box center [149, 92] width 118 height 10
type input "67.9"
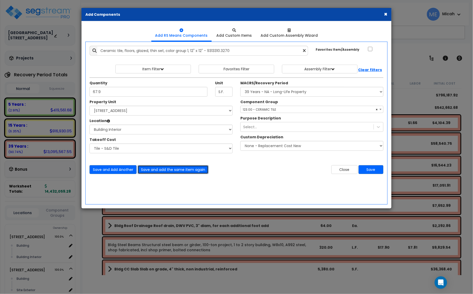
click at [197, 171] on button "Save and add the same item again" at bounding box center [173, 169] width 71 height 9
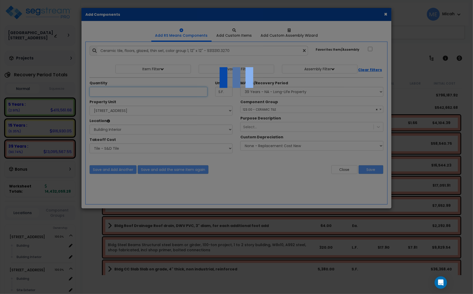
select select "45778564"
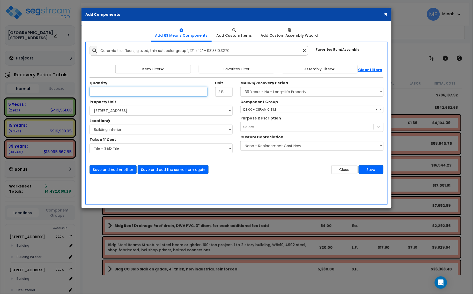
click at [97, 91] on input "Unit Quantity" at bounding box center [149, 92] width 118 height 10
type input "249.8"
click at [124, 172] on button "Save and Add Another" at bounding box center [113, 169] width 47 height 9
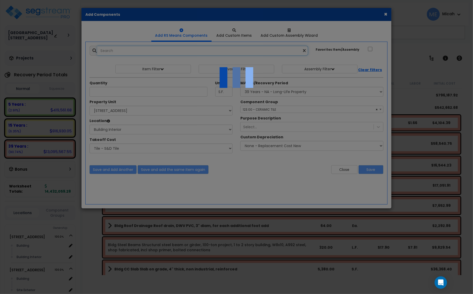
select select "45778564"
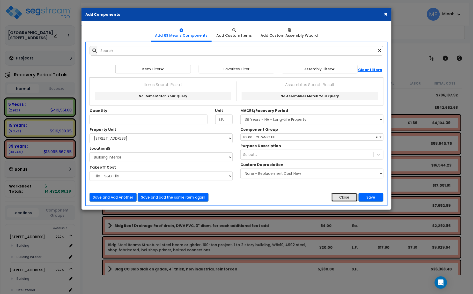
click at [342, 198] on button "Close" at bounding box center [345, 197] width 26 height 9
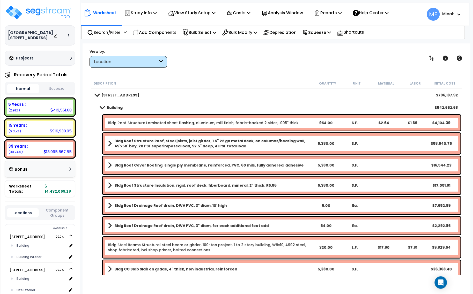
click at [102, 107] on span at bounding box center [102, 108] width 7 height 4
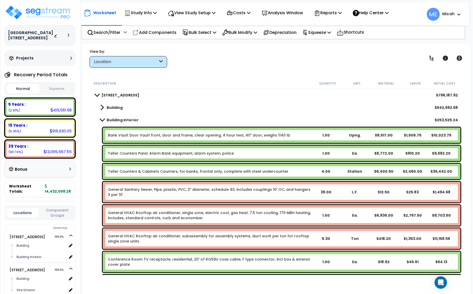
click at [102, 119] on span at bounding box center [102, 120] width 7 height 4
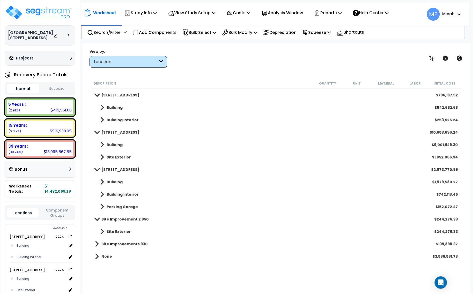
click at [101, 195] on span at bounding box center [102, 194] width 4 height 7
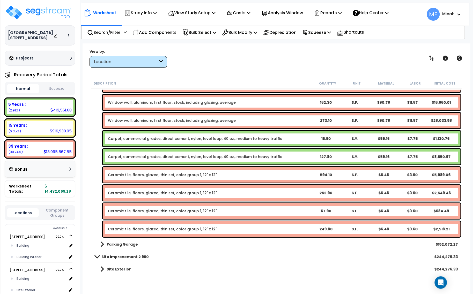
scroll to position [2444, 0]
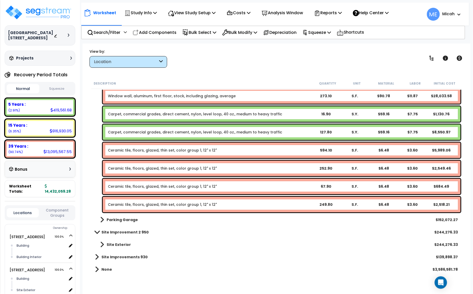
click at [134, 186] on link "Ceramic tile, floors, glazed, thin set, color group 1, 12" x 12"" at bounding box center [162, 186] width 109 height 5
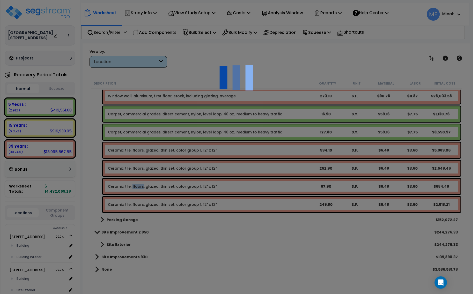
select select "45778564"
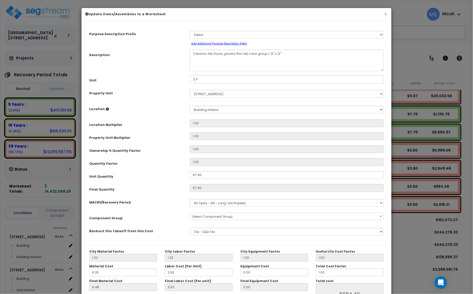
scroll to position [0, 0]
select select "56938"
click at [224, 54] on textarea "Ceramic tile, floors, glazed, thin set, color group 1, 12" x 12"" at bounding box center [287, 60] width 194 height 21
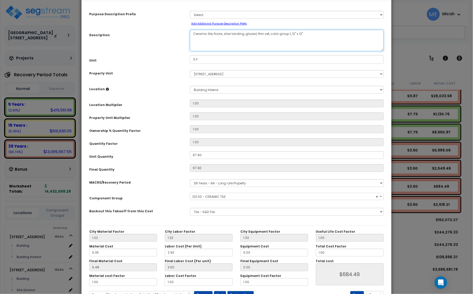
scroll to position [41, 0]
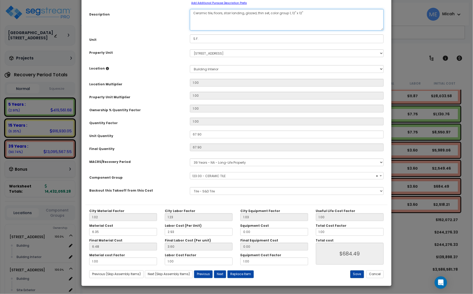
type textarea "Ceramic tile, floors, stair landing, glazed, thin set, color group 1, 12" x 12""
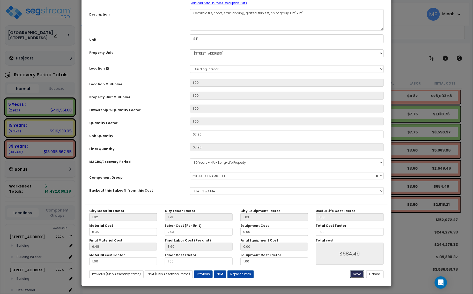
click at [353, 275] on button "Save" at bounding box center [358, 275] width 14 height 8
type input "684.49"
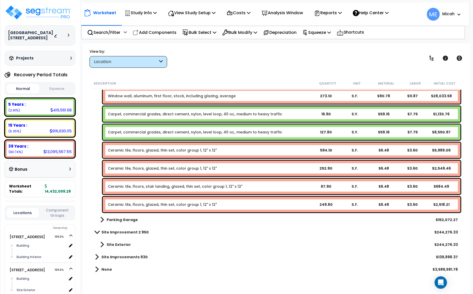
click at [171, 202] on link "Ceramic tile, floors, glazed, thin set, color group 1, 12" x 12"" at bounding box center [162, 204] width 109 height 5
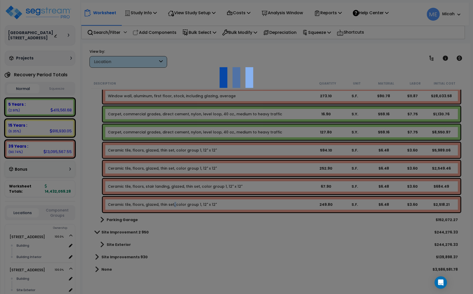
select select "45778564"
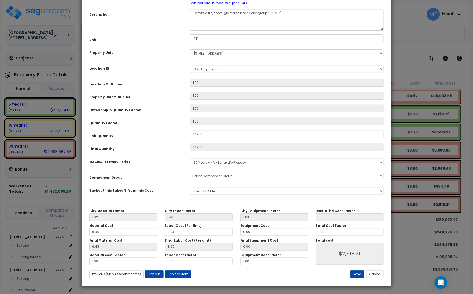
scroll to position [0, 0]
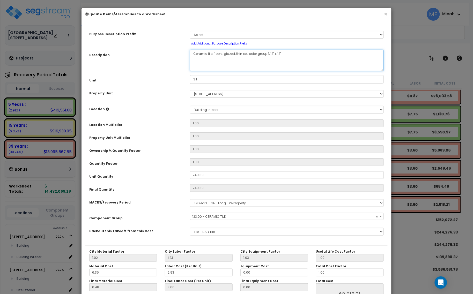
click at [223, 54] on textarea "Ceramic tile, floors, glazed, thin set, color group 1, 12" x 12"" at bounding box center [287, 60] width 194 height 21
select select "56938"
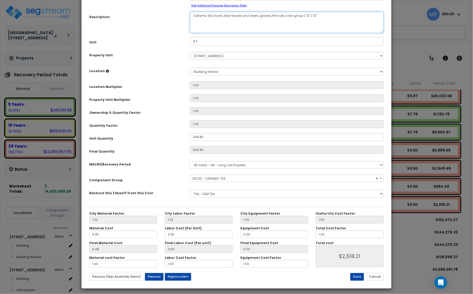
scroll to position [41, 0]
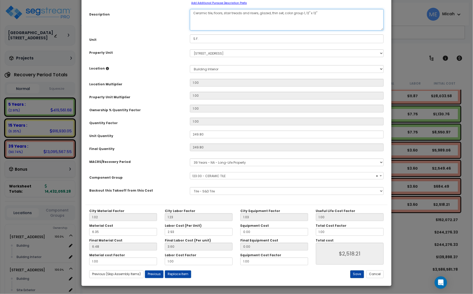
type textarea "Ceramic tile, floors, stair treads and risers, glazed, thin set, color group 1,…"
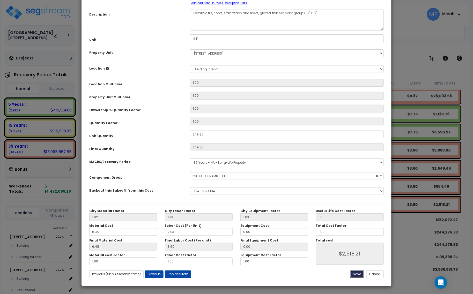
click at [355, 274] on button "Save" at bounding box center [358, 275] width 14 height 8
type input "2518.21"
